Goal: Navigation & Orientation: Find specific page/section

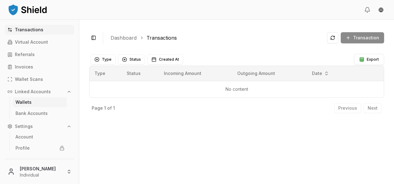
click at [19, 106] on link "Wallets" at bounding box center [40, 102] width 54 height 10
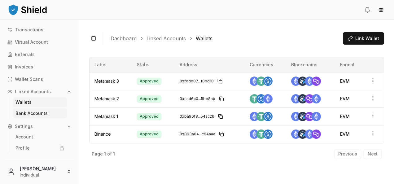
click at [24, 114] on p "Bank Accounts" at bounding box center [31, 113] width 32 height 4
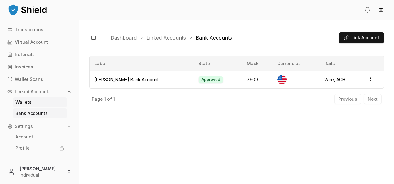
click at [27, 103] on p "Wallets" at bounding box center [23, 102] width 16 height 4
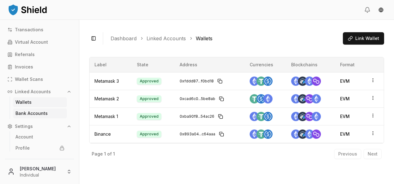
click at [29, 114] on p "Bank Accounts" at bounding box center [31, 113] width 32 height 4
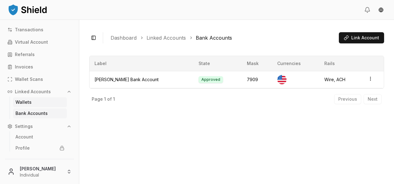
click at [29, 100] on p "Wallets" at bounding box center [23, 102] width 16 height 4
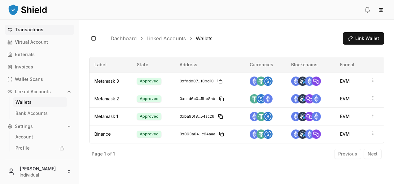
click at [39, 31] on p "Transactions" at bounding box center [29, 30] width 28 height 4
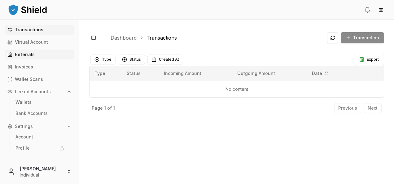
click at [36, 54] on link "Referrals" at bounding box center [39, 55] width 69 height 10
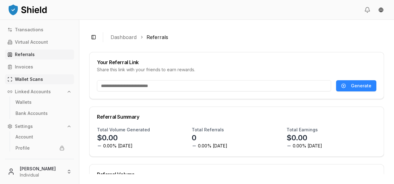
click at [38, 78] on p "Wallet Scans" at bounding box center [29, 79] width 28 height 4
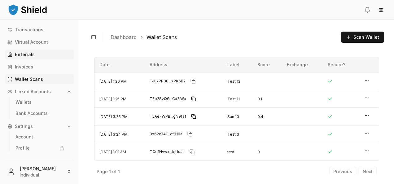
click at [34, 54] on link "Referrals" at bounding box center [39, 55] width 69 height 10
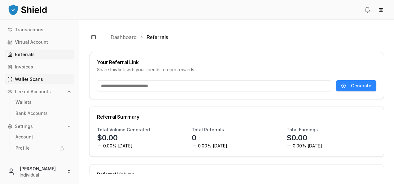
click at [41, 78] on p "Wallet Scans" at bounding box center [29, 79] width 28 height 4
